Goal: Information Seeking & Learning: Learn about a topic

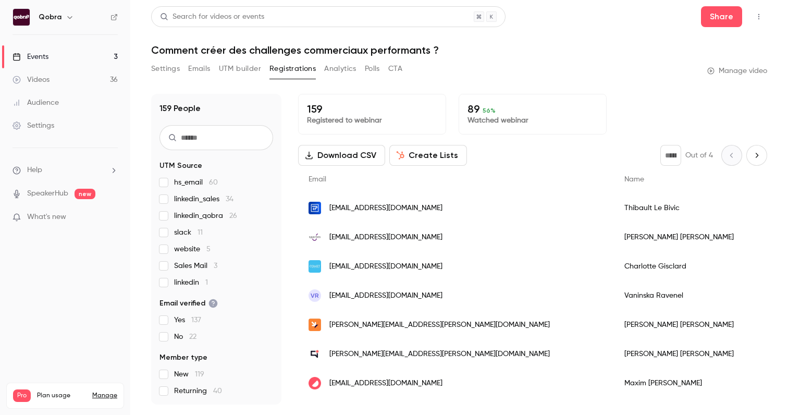
click at [75, 66] on link "Events 3" at bounding box center [65, 56] width 130 height 23
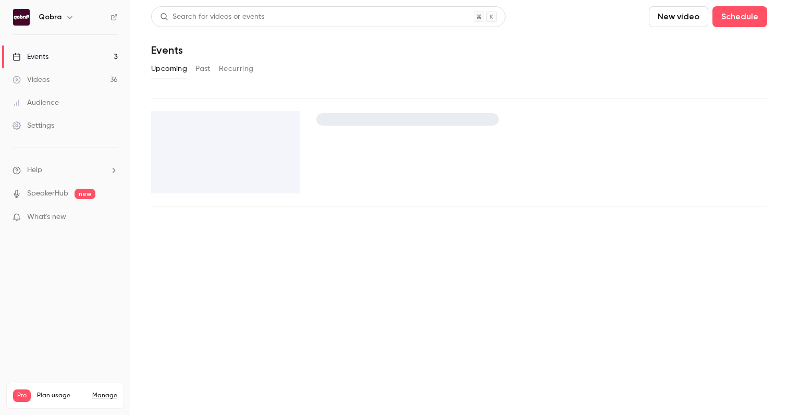
click at [71, 82] on link "Videos 36" at bounding box center [65, 79] width 130 height 23
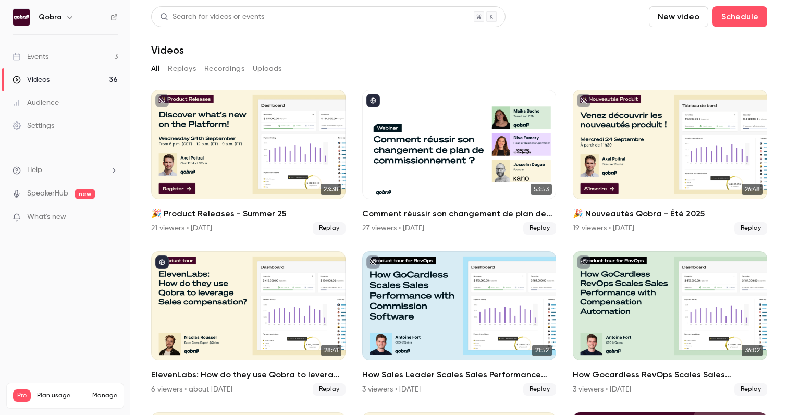
click at [57, 53] on link "Events 3" at bounding box center [65, 56] width 130 height 23
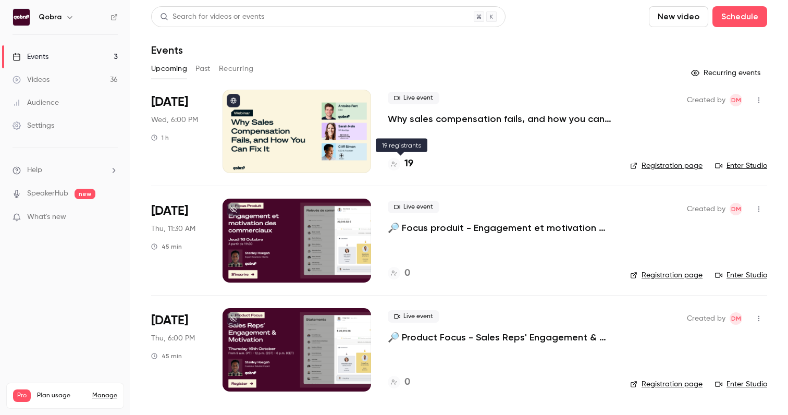
click at [407, 163] on h4 "19" at bounding box center [409, 164] width 9 height 14
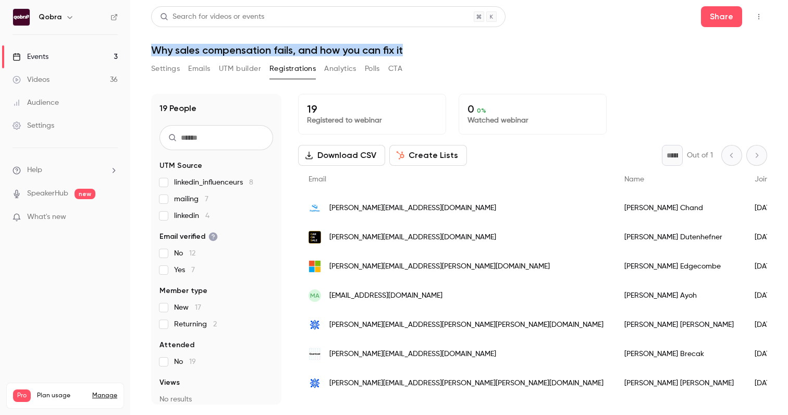
drag, startPoint x: 419, startPoint y: 46, endPoint x: 154, endPoint y: 54, distance: 264.9
click at [154, 54] on h1 "Why sales compensation fails, and how you can fix it" at bounding box center [459, 50] width 616 height 13
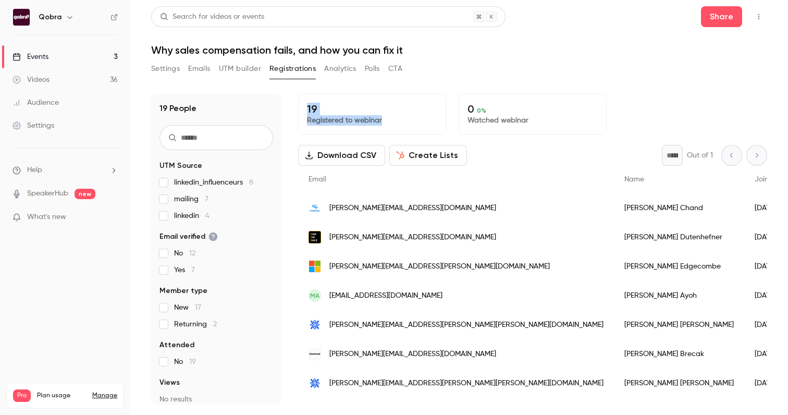
drag, startPoint x: 383, startPoint y: 120, endPoint x: 306, endPoint y: 104, distance: 78.2
click at [306, 104] on div "19 Registered to webinar" at bounding box center [372, 114] width 148 height 41
